Goal: Answer question/provide support

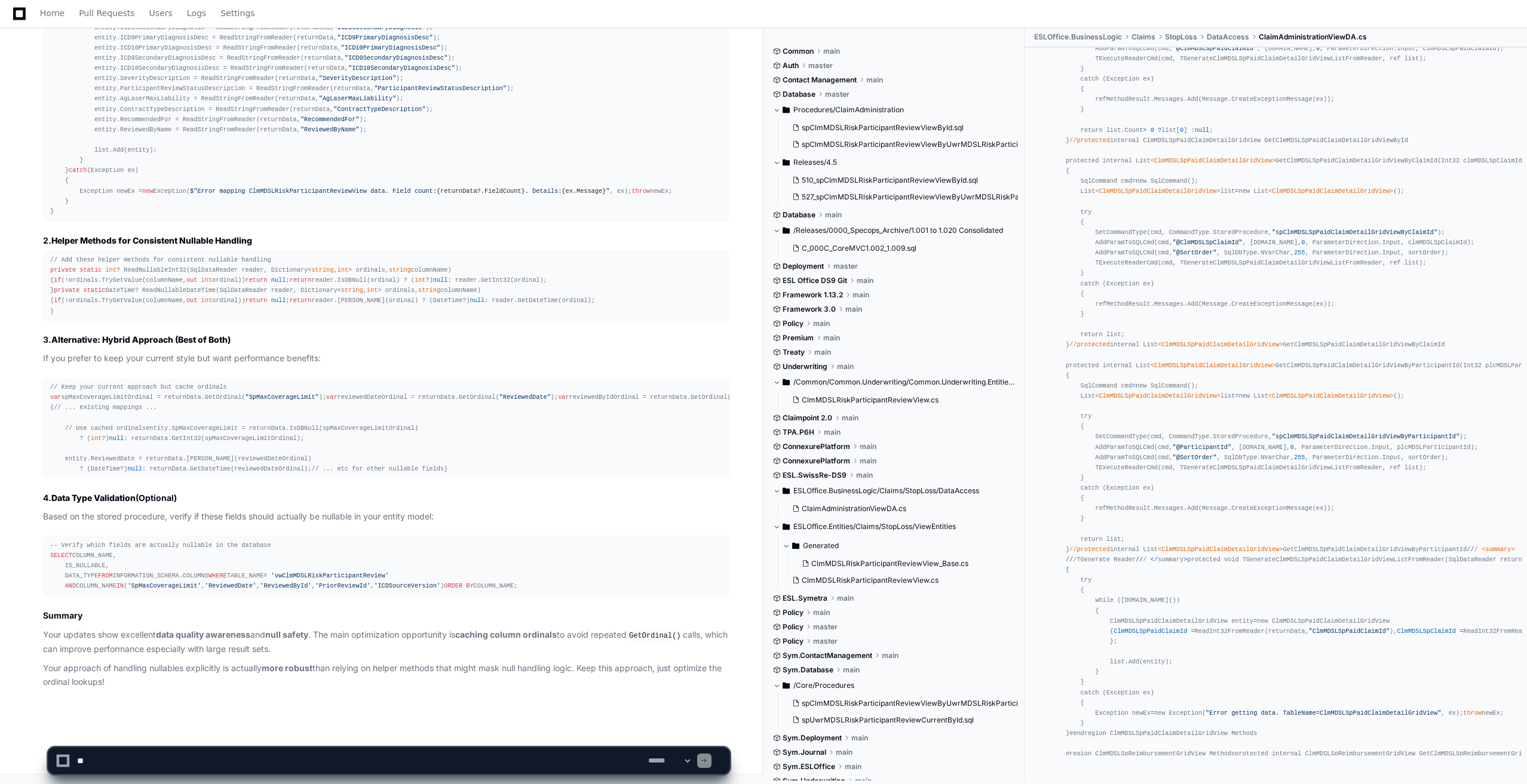
scroll to position [13738, 0]
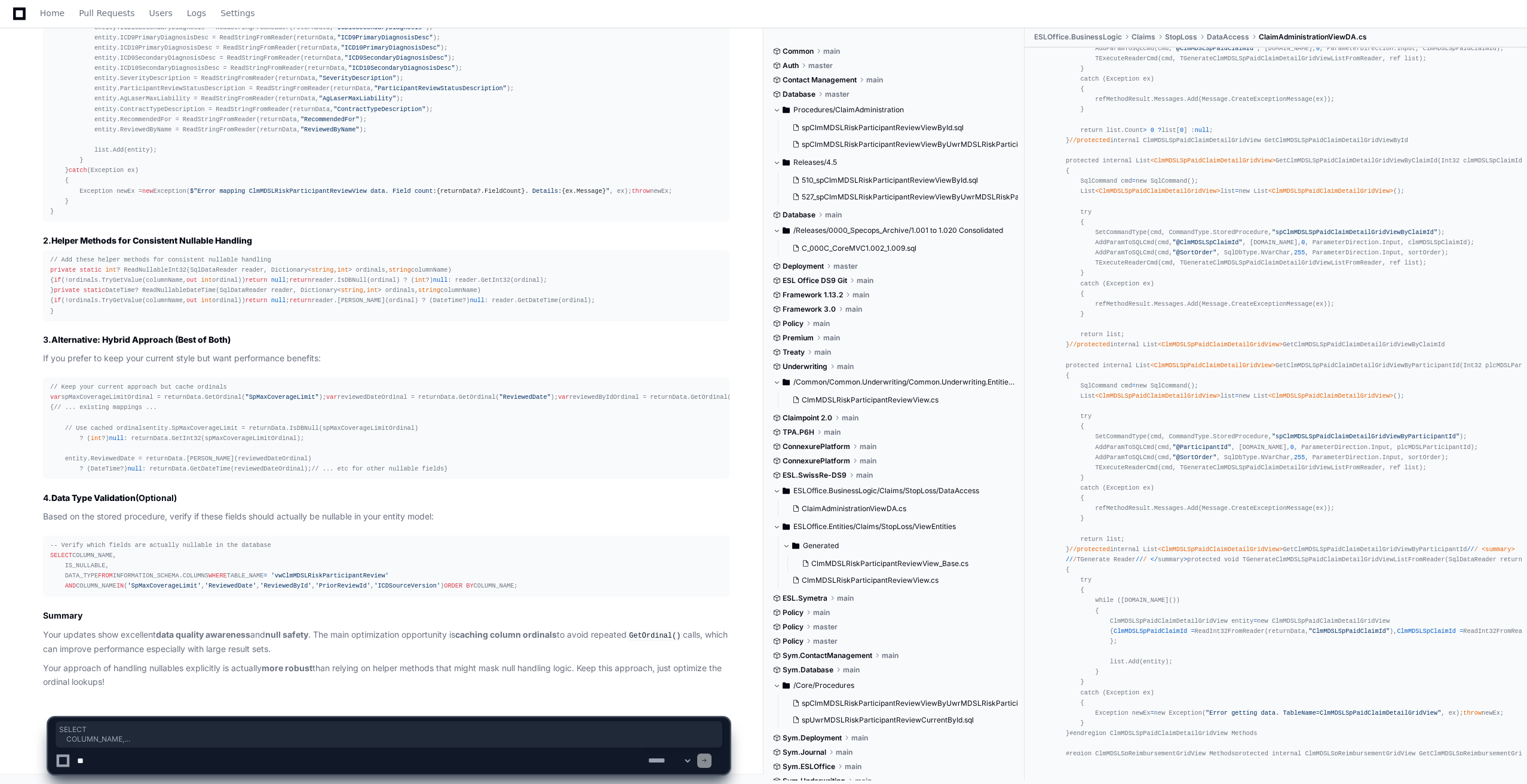
drag, startPoint x: 128, startPoint y: 589, endPoint x: 38, endPoint y: 520, distance: 113.4
click at [38, 520] on div "Thinking Excellent improvements! Your updated version shows great attention to …" at bounding box center [374, 63] width 710 height 1249
click at [376, 382] on div "// Keep your current approach but cache ordinals var spMaxCoverageLimitOrdinal …" at bounding box center [387, 428] width 672 height 92
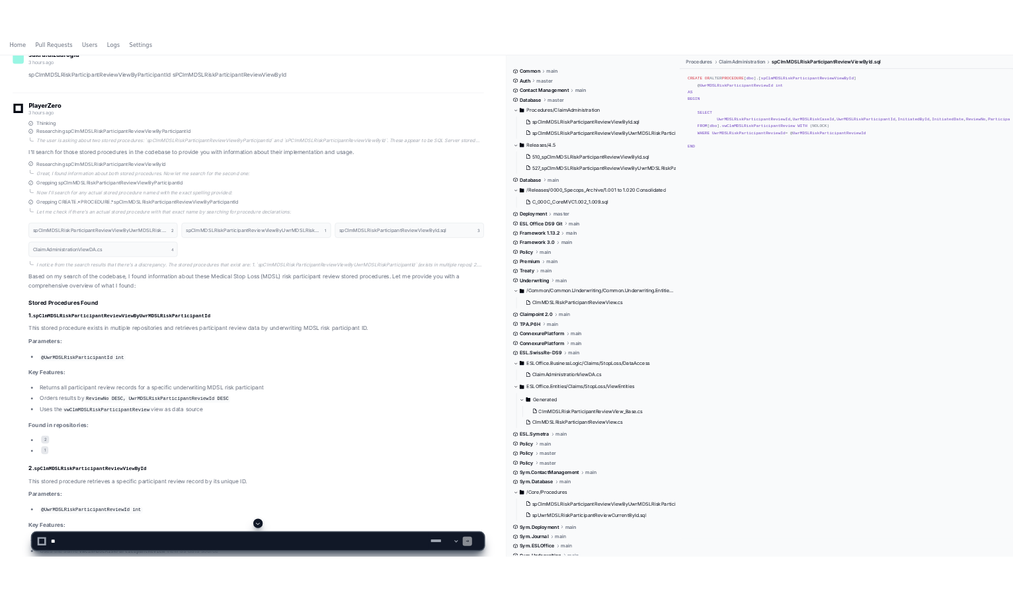
scroll to position [0, 0]
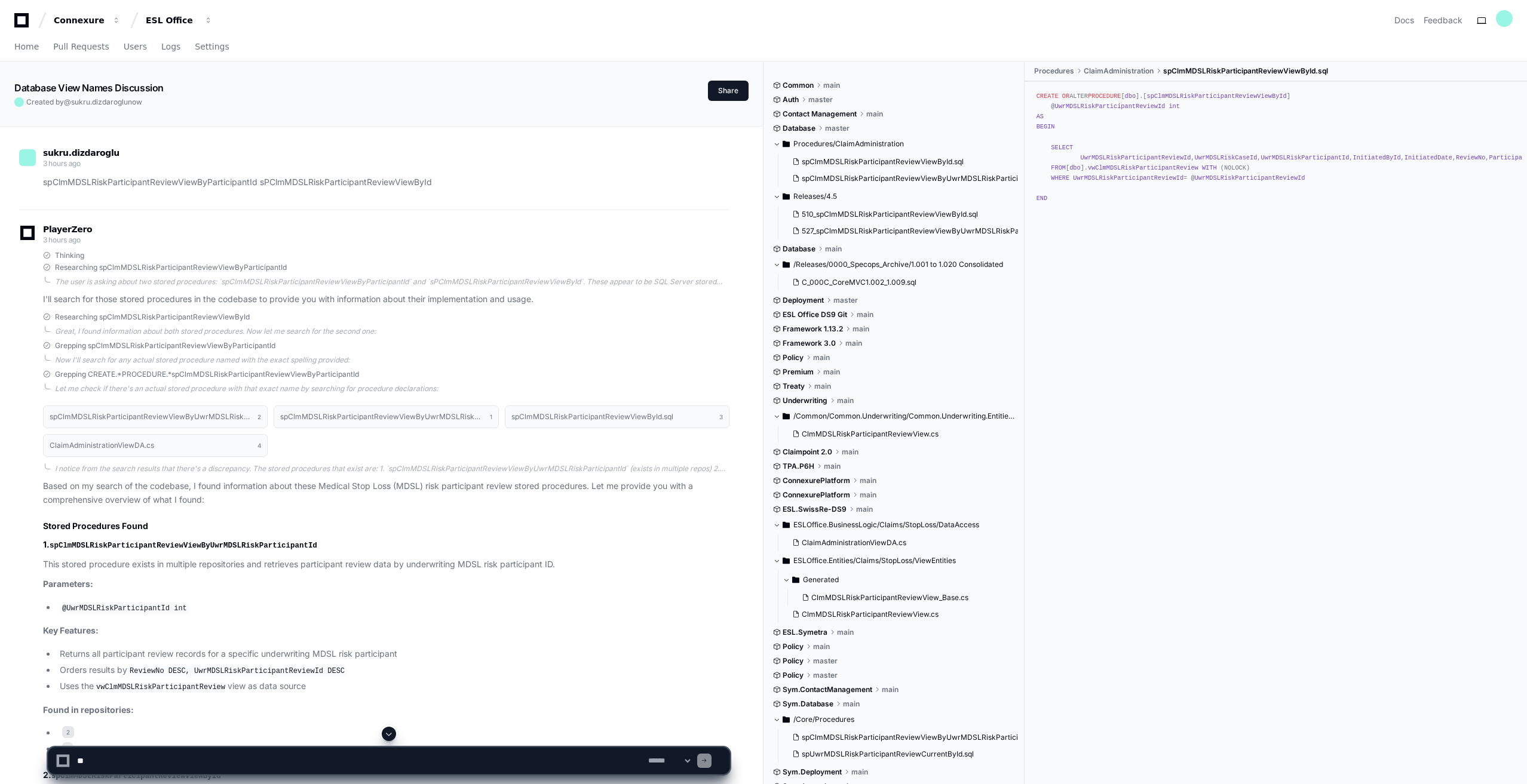
click at [383, 182] on p "spClmMDSLRiskParticipantReviewViewByParticipantId sPClmMDSLRiskParticipantRevie…" at bounding box center [387, 182] width 687 height 14
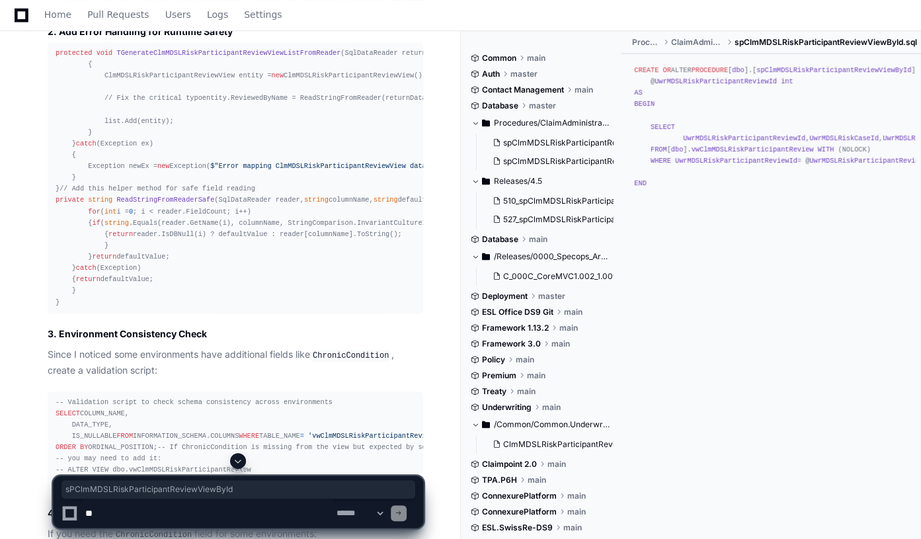
scroll to position [7400, 0]
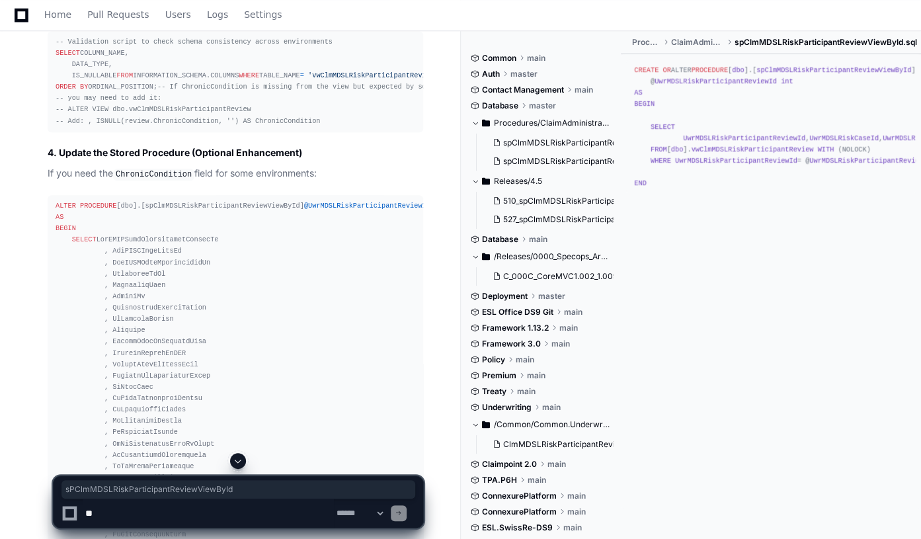
click at [237, 459] on span at bounding box center [238, 460] width 11 height 11
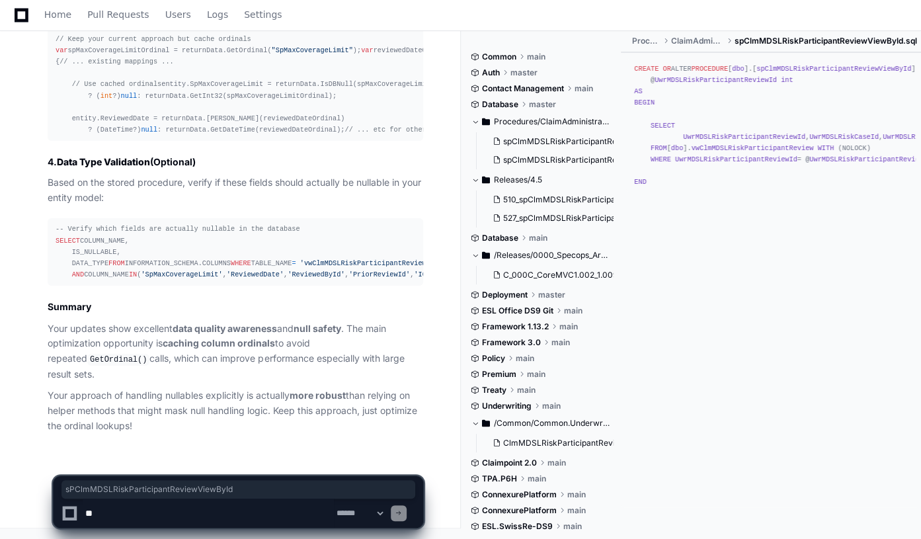
click at [134, 512] on textarea "To enrich screen reader interactions, please activate Accessibility in Grammarl…" at bounding box center [208, 512] width 251 height 29
type textarea "**********"
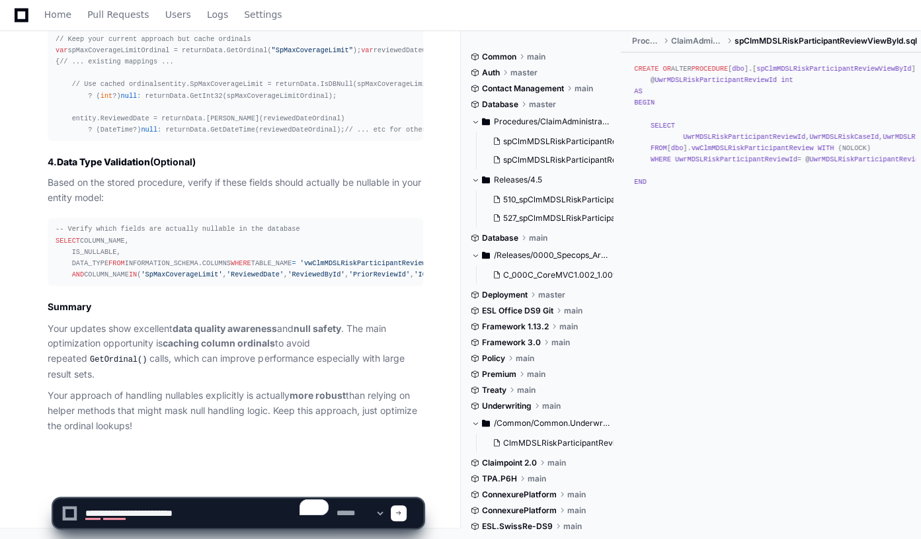
click at [402, 515] on span at bounding box center [398, 513] width 7 height 7
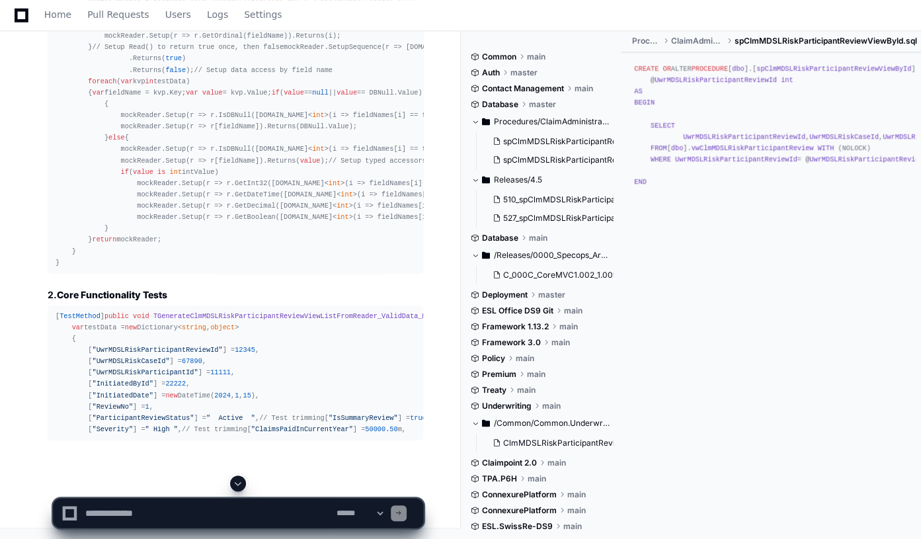
scroll to position [17116, 0]
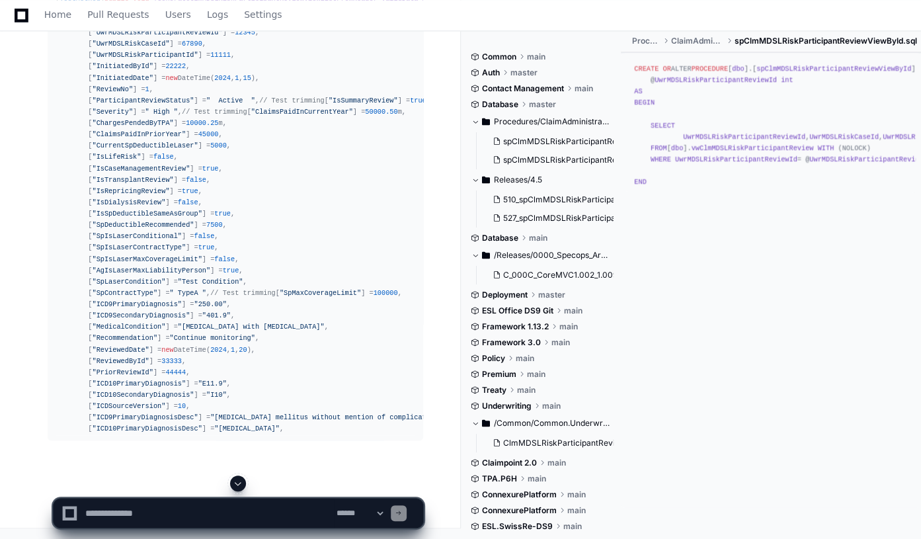
click at [237, 483] on span at bounding box center [238, 483] width 11 height 11
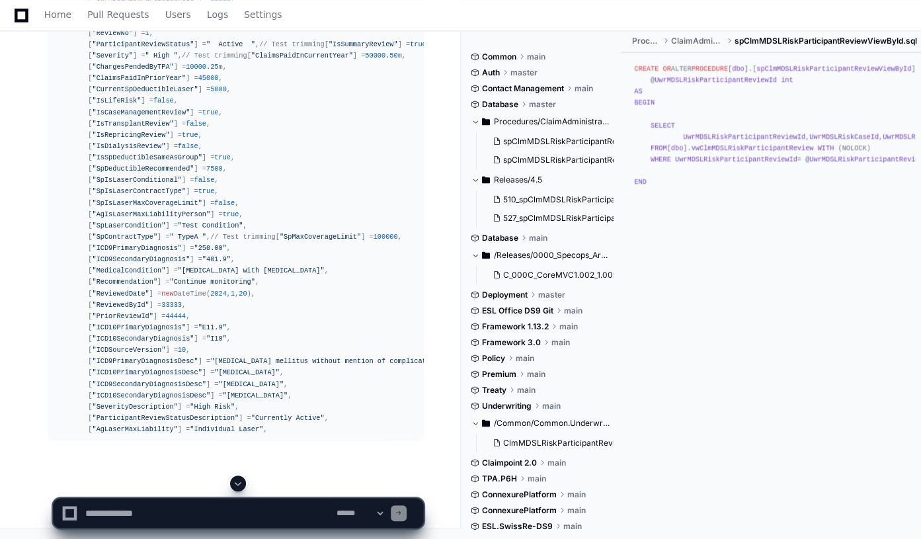
scroll to position [17411, 0]
